Goal: Information Seeking & Learning: Learn about a topic

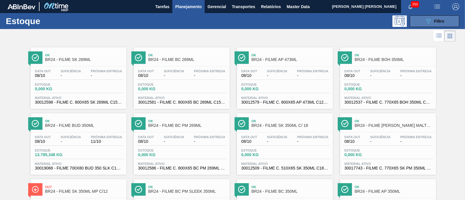
click at [417, 18] on button "089F7B8B-B2A5-4AFE-B5C0-19BA573D28AC Filtro" at bounding box center [434, 21] width 49 height 12
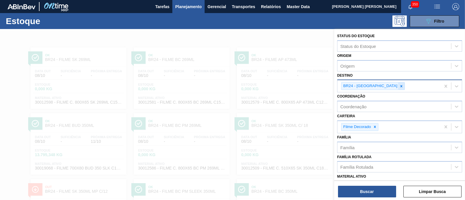
click at [400, 86] on icon at bounding box center [401, 86] width 2 height 2
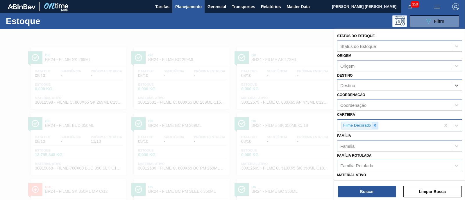
click at [374, 123] on icon at bounding box center [375, 125] width 4 height 4
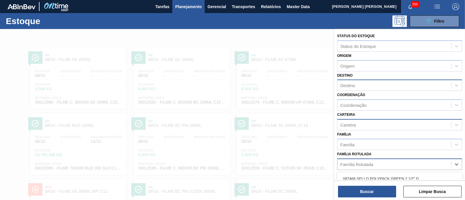
click at [356, 166] on div "Família Rotulada" at bounding box center [394, 164] width 114 height 8
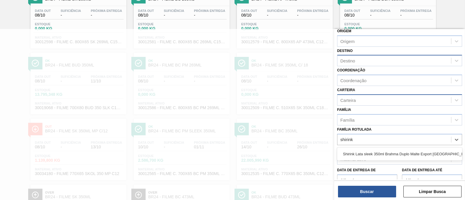
scroll to position [36, 0]
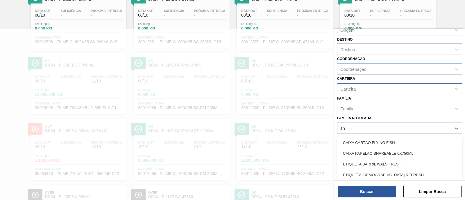
type Rotulada "s"
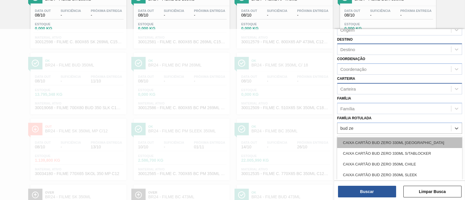
type Rotulada "bud zer"
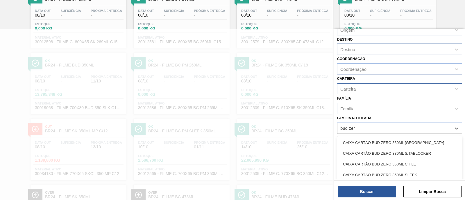
scroll to position [72, 0]
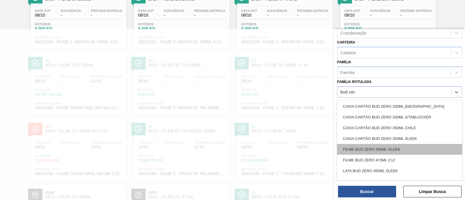
click at [420, 147] on div "FILME BUD ZERO 350ML SLEEK" at bounding box center [399, 149] width 125 height 11
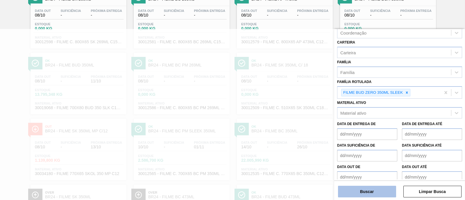
click at [391, 191] on button "Buscar" at bounding box center [367, 192] width 58 height 12
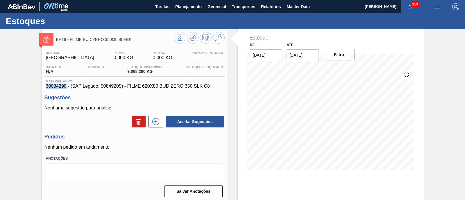
drag, startPoint x: 60, startPoint y: 87, endPoint x: 30, endPoint y: 86, distance: 29.9
click at [30, 86] on div "BR18 - FILME BUD ZERO 350ML SLEEK Unidade Pernambuco PE MIN 0,000 KG PE MAX 0,0…" at bounding box center [232, 139] width 465 height 221
copy span "30034290"
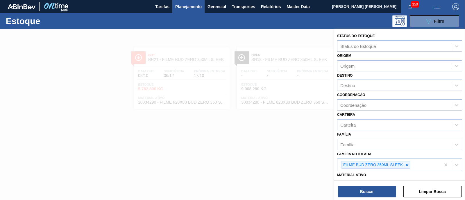
scroll to position [72, 0]
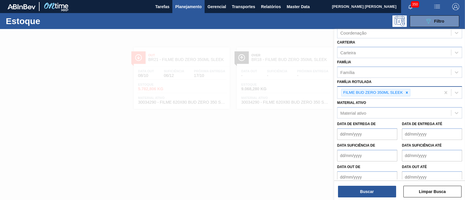
click at [405, 91] on icon at bounding box center [407, 93] width 4 height 4
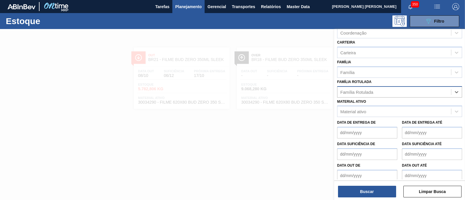
click at [405, 91] on div "Família Rotulada" at bounding box center [394, 92] width 114 height 8
type Rotulada "aroma re"
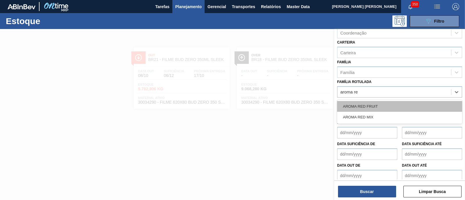
click at [399, 101] on div "AROMA RED FRUIT" at bounding box center [399, 106] width 125 height 11
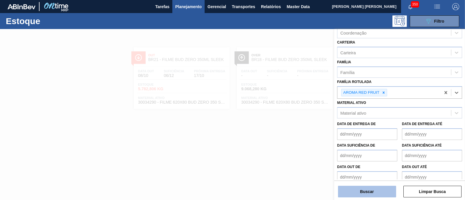
click at [355, 194] on button "Buscar" at bounding box center [367, 192] width 58 height 12
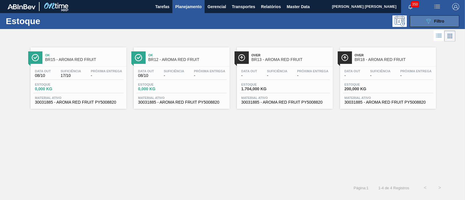
click at [418, 24] on button "089F7B8B-B2A5-4AFE-B5C0-19BA573D28AC Filtro" at bounding box center [434, 21] width 49 height 12
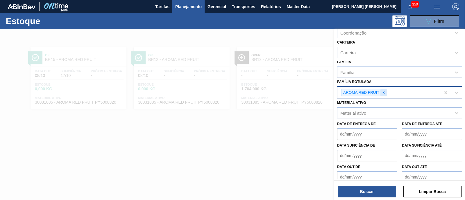
click at [382, 91] on icon at bounding box center [383, 93] width 4 height 4
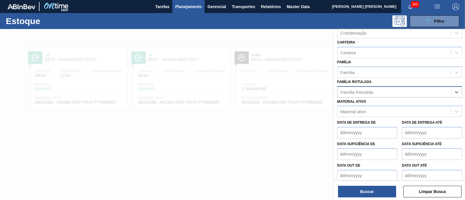
click at [382, 90] on div "Família Rotulada" at bounding box center [394, 92] width 114 height 8
type Rotulada "filme red"
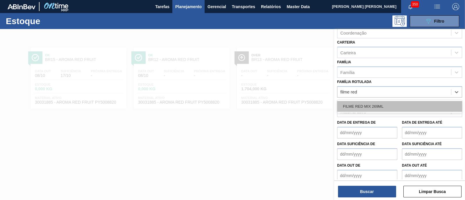
click at [408, 104] on div "FILME RED MIX 269ML" at bounding box center [399, 106] width 125 height 11
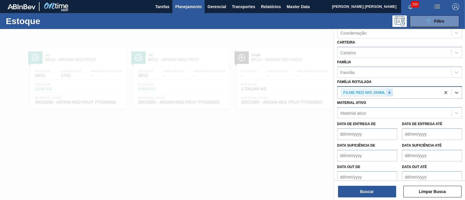
click at [388, 92] on icon at bounding box center [389, 92] width 2 height 2
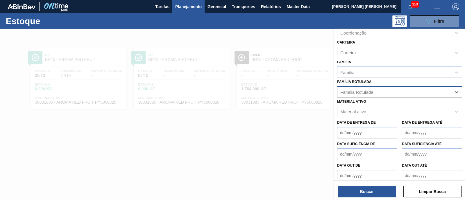
click at [388, 92] on div "Família Rotulada" at bounding box center [394, 92] width 114 height 8
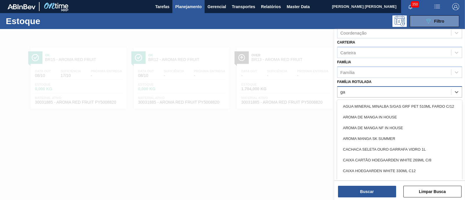
type Rotulada "g"
type Rotulada "senses"
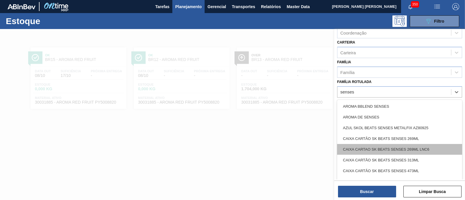
click at [447, 150] on div "CAIXA CARTAO SK BEATS SENSES 269ML LNC6" at bounding box center [399, 149] width 125 height 11
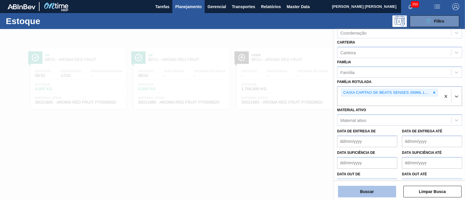
click at [354, 194] on button "Buscar" at bounding box center [367, 192] width 58 height 12
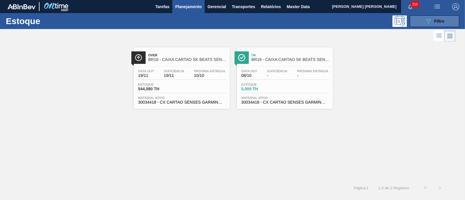
click at [427, 19] on icon "089F7B8B-B2A5-4AFE-B5C0-19BA573D28AC" at bounding box center [428, 21] width 7 height 7
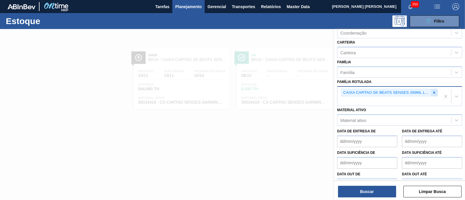
click at [435, 91] on icon at bounding box center [434, 93] width 4 height 4
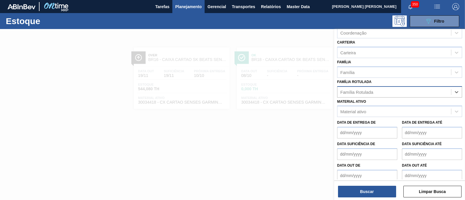
click at [428, 91] on div "Família Rotulada" at bounding box center [394, 92] width 114 height 8
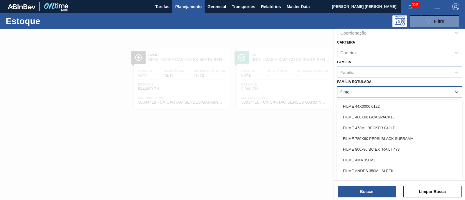
type Rotulada "filme re"
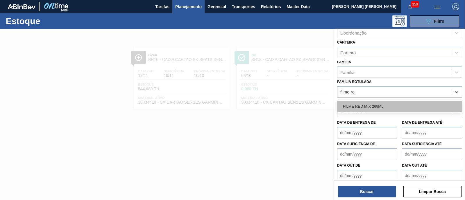
click at [396, 107] on div "FILME RED MIX 269ML" at bounding box center [399, 106] width 125 height 11
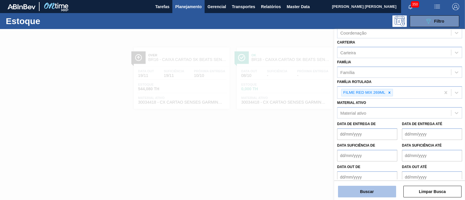
click at [375, 193] on button "Buscar" at bounding box center [367, 192] width 58 height 12
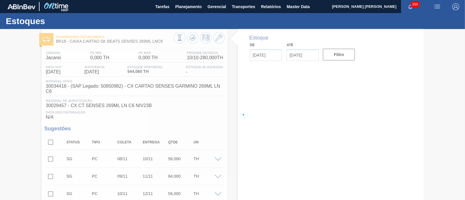
type input "[DATE]"
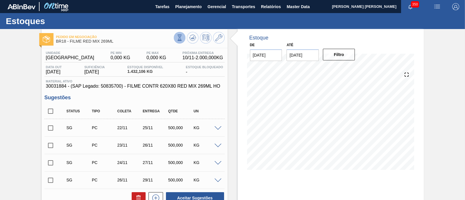
click at [183, 39] on button at bounding box center [180, 38] width 12 height 12
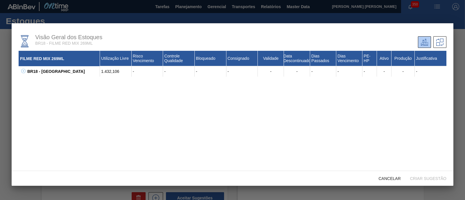
click at [24, 71] on icon at bounding box center [23, 71] width 4 height 4
